Goal: Task Accomplishment & Management: Manage account settings

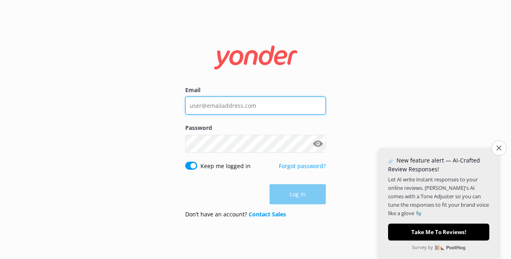
click at [206, 105] on input "Email" at bounding box center [255, 105] width 141 height 18
type input "[EMAIL_ADDRESS][DOMAIN_NAME]"
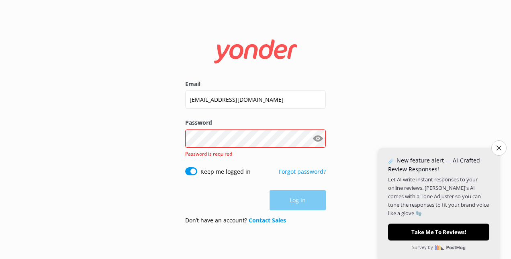
click at [205, 132] on div "Password Show password Password is required" at bounding box center [255, 142] width 141 height 49
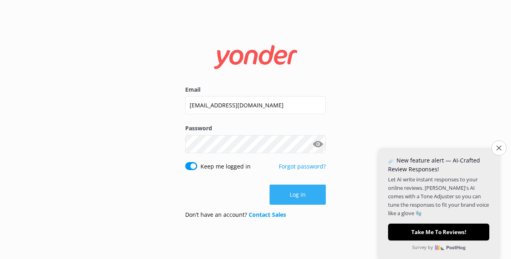
click at [304, 200] on button "Log in" at bounding box center [298, 195] width 56 height 20
